Goal: Information Seeking & Learning: Learn about a topic

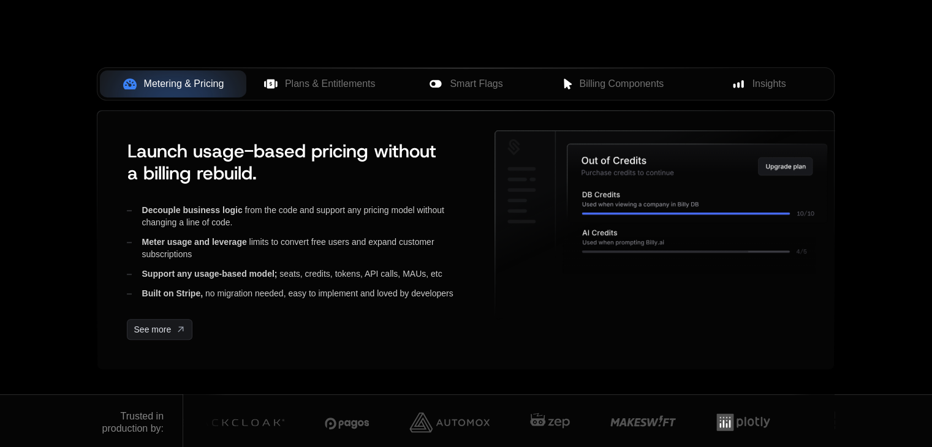
scroll to position [490, 0]
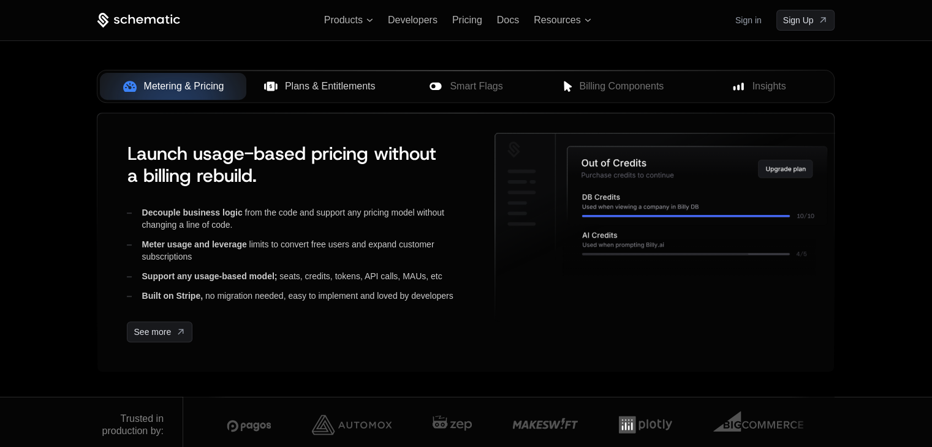
click at [368, 88] on span "Plans & Entitlements" at bounding box center [330, 86] width 91 height 15
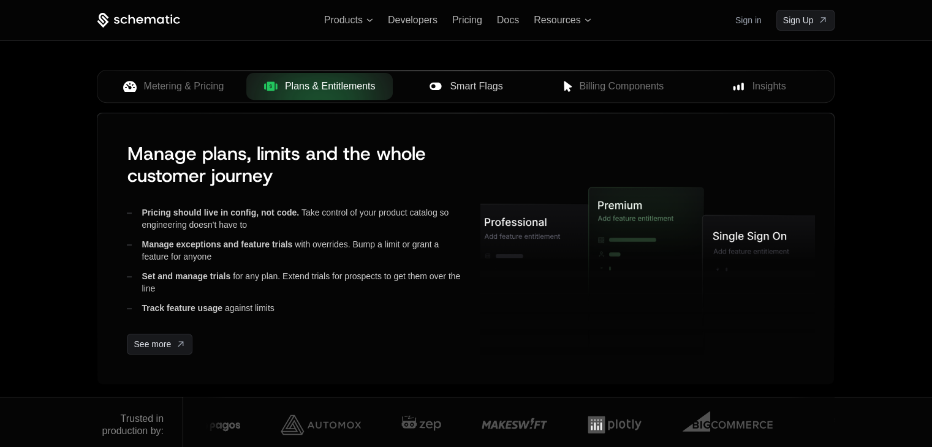
click at [500, 79] on span "Smart Flags" at bounding box center [476, 86] width 53 height 15
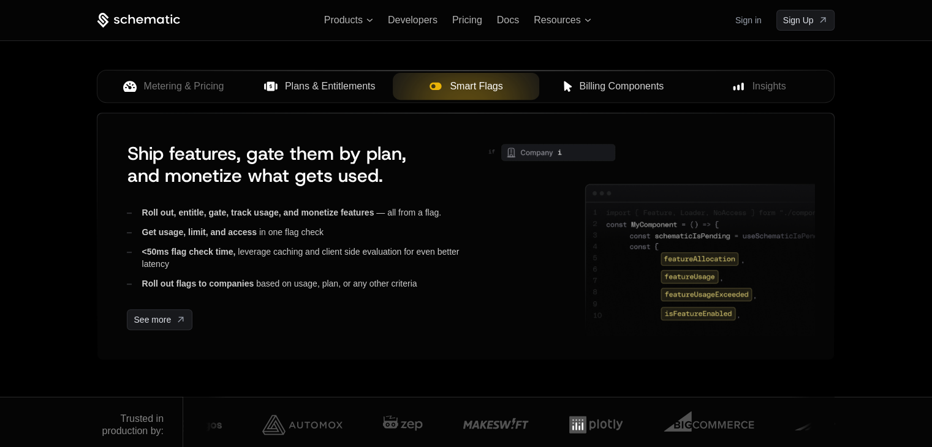
click at [608, 85] on span "Billing Components" at bounding box center [621, 86] width 85 height 15
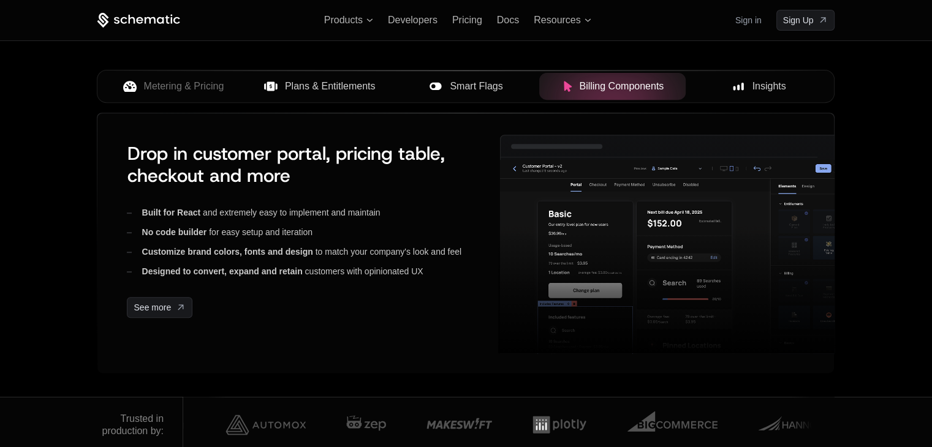
click at [760, 85] on span "Insights" at bounding box center [770, 86] width 34 height 15
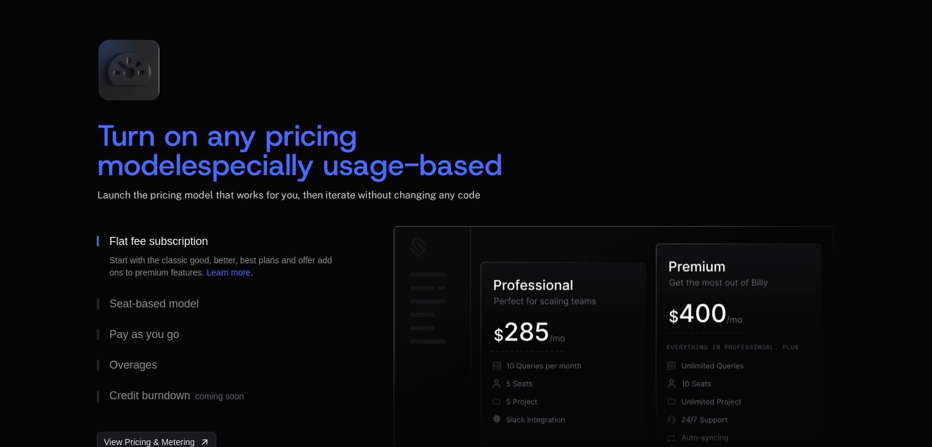
scroll to position [1839, 0]
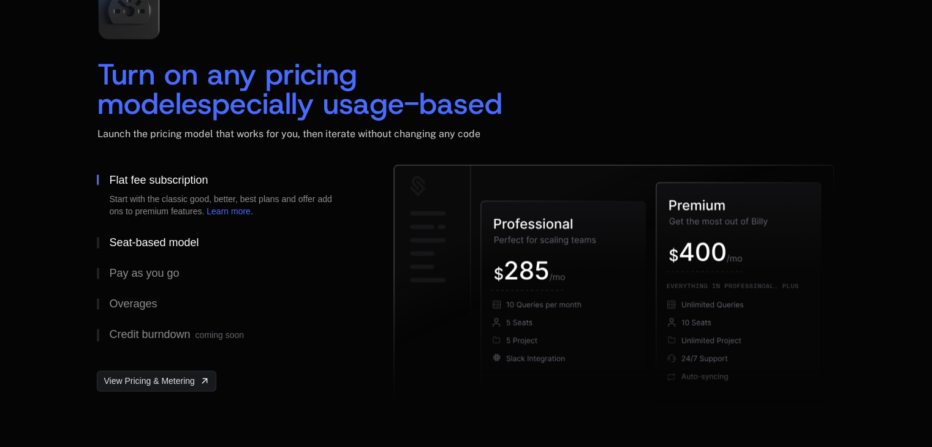
click at [169, 246] on div "Seat-based model" at bounding box center [153, 242] width 89 height 11
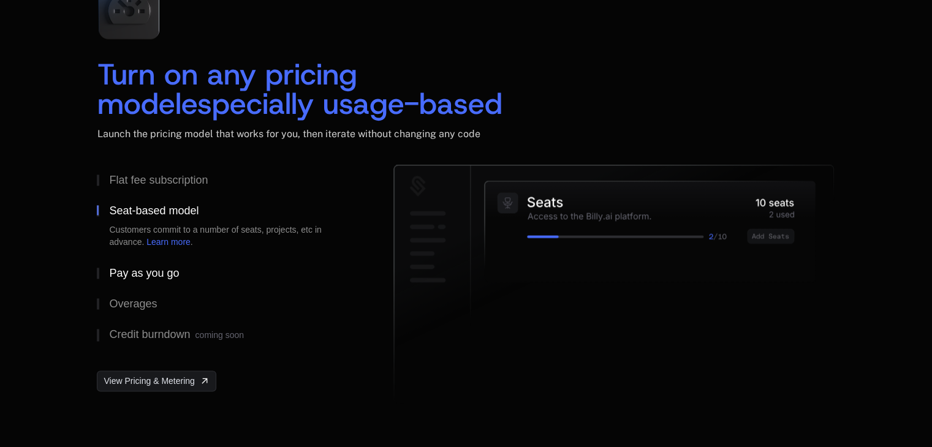
click at [154, 270] on div "Pay as you go" at bounding box center [144, 273] width 70 height 11
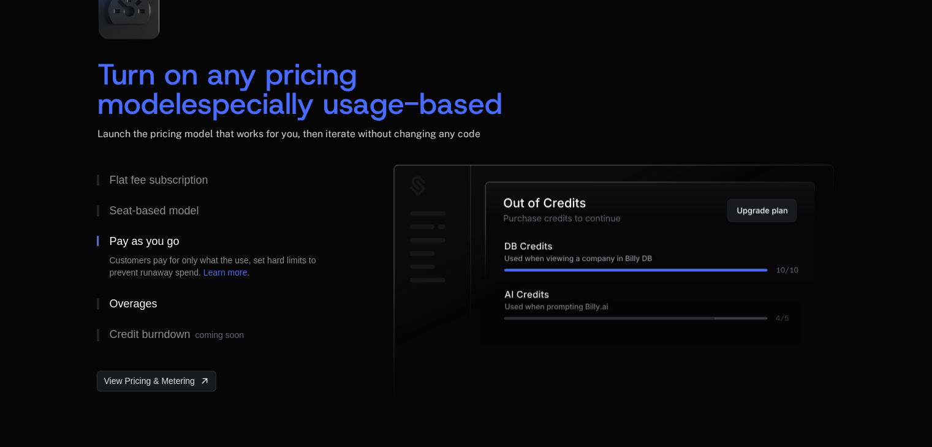
click at [123, 308] on div "Overages" at bounding box center [133, 304] width 48 height 11
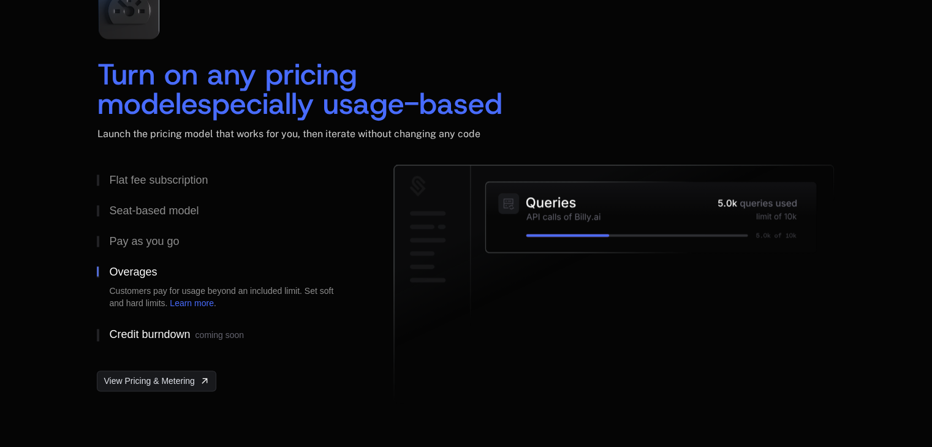
click at [175, 337] on div "Credit burndown coming soon" at bounding box center [176, 335] width 134 height 12
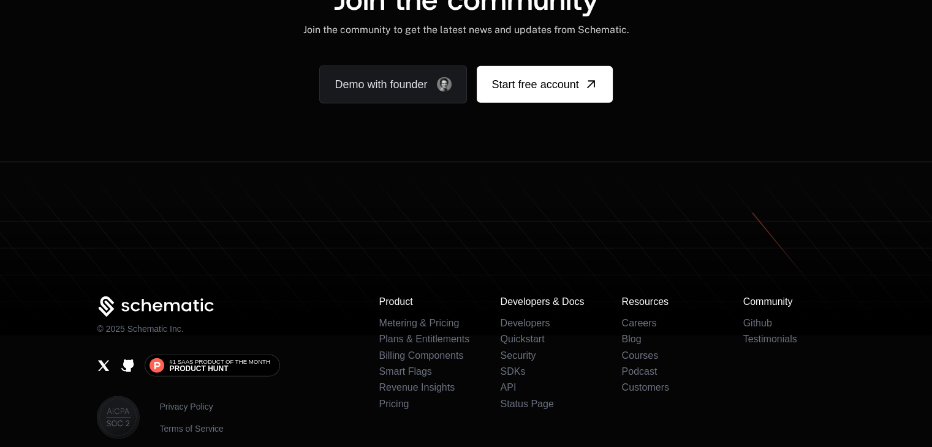
scroll to position [7701, 0]
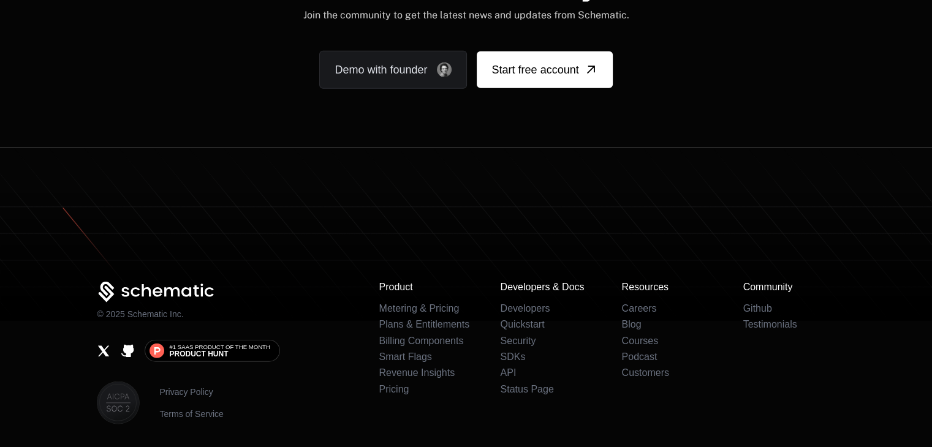
scroll to position [7642, 0]
